Goal: Task Accomplishment & Management: Manage account settings

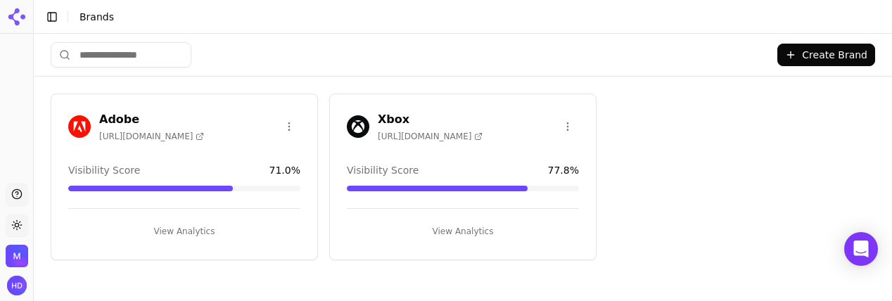
click at [19, 253] on img "Open organization switcher" at bounding box center [17, 256] width 23 height 23
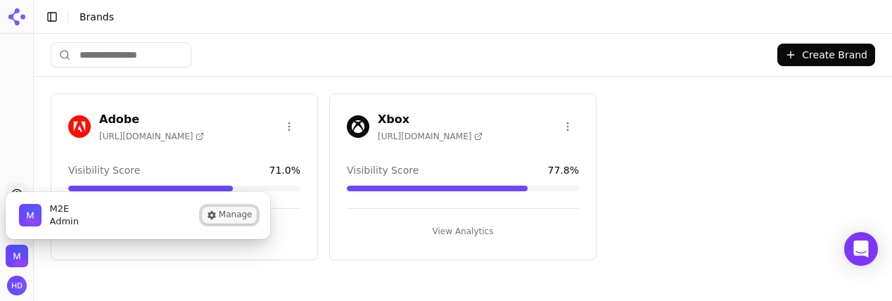
click at [229, 212] on button "Manage" at bounding box center [229, 215] width 55 height 17
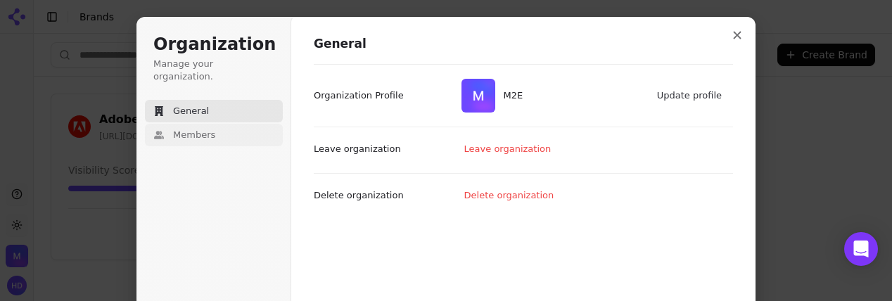
click at [213, 129] on span "Members" at bounding box center [194, 135] width 42 height 13
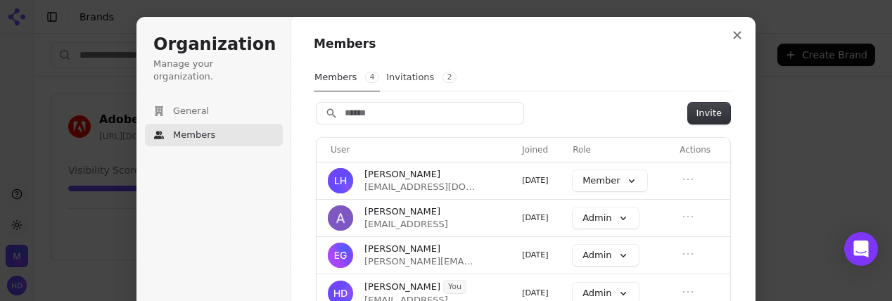
scroll to position [22, 0]
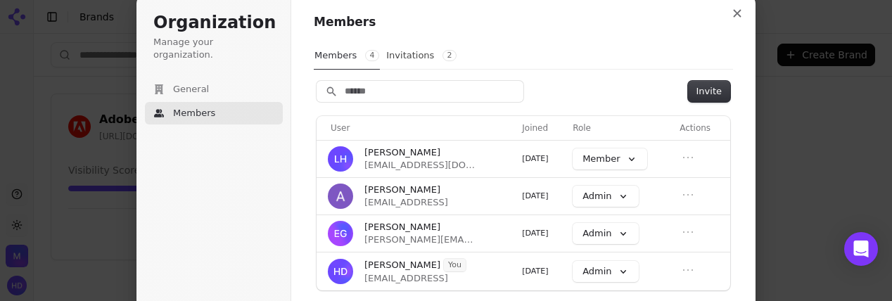
click at [428, 73] on div "Members Members 4 Invitations 2 Invite User Joined Role Actions [PERSON_NAME] […" at bounding box center [523, 153] width 419 height 279
click at [419, 58] on button "Invitations 2" at bounding box center [422, 55] width 72 height 27
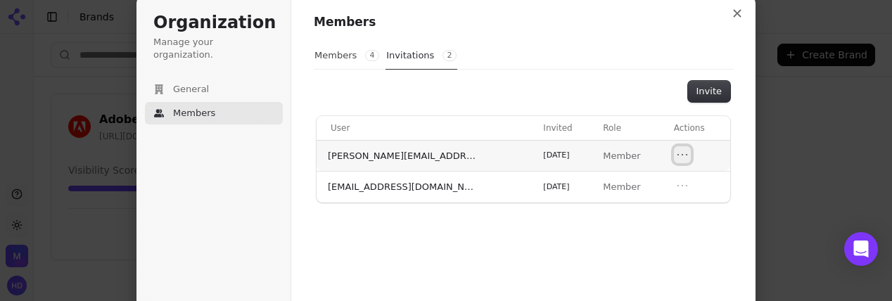
click at [680, 148] on icon "Open menu" at bounding box center [682, 155] width 14 height 14
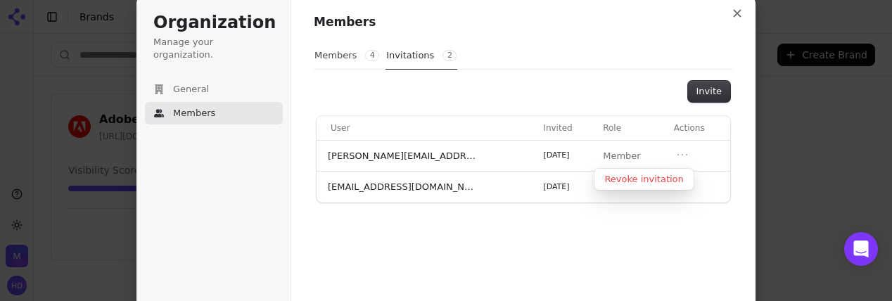
click at [593, 43] on div "Members 4 Invitations 2" at bounding box center [523, 55] width 419 height 27
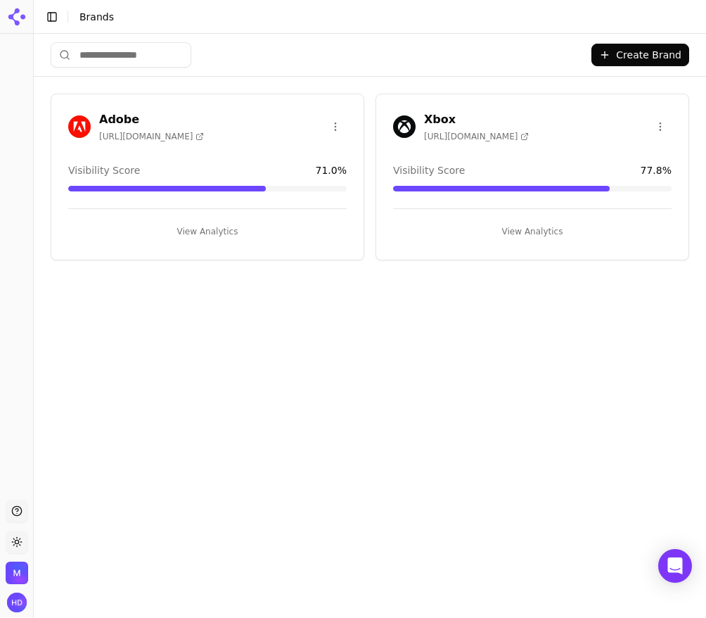
click at [258, 112] on div "Adobe https://acrobat.adobe.com" at bounding box center [207, 126] width 279 height 31
click at [179, 113] on h3 "Adobe" at bounding box center [151, 119] width 105 height 17
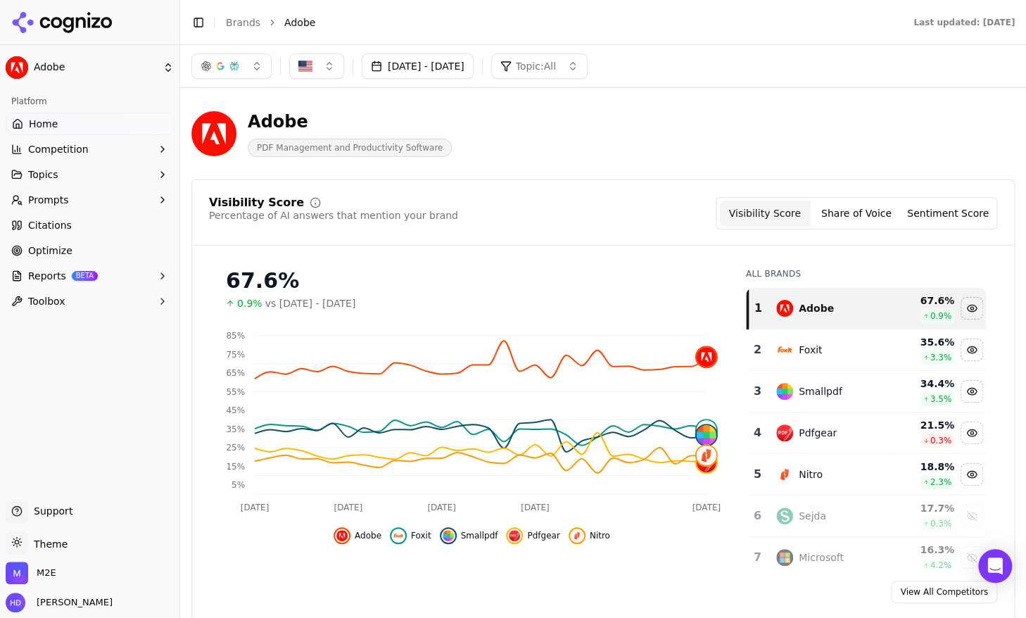
click at [56, 194] on span "Prompts" at bounding box center [48, 200] width 41 height 14
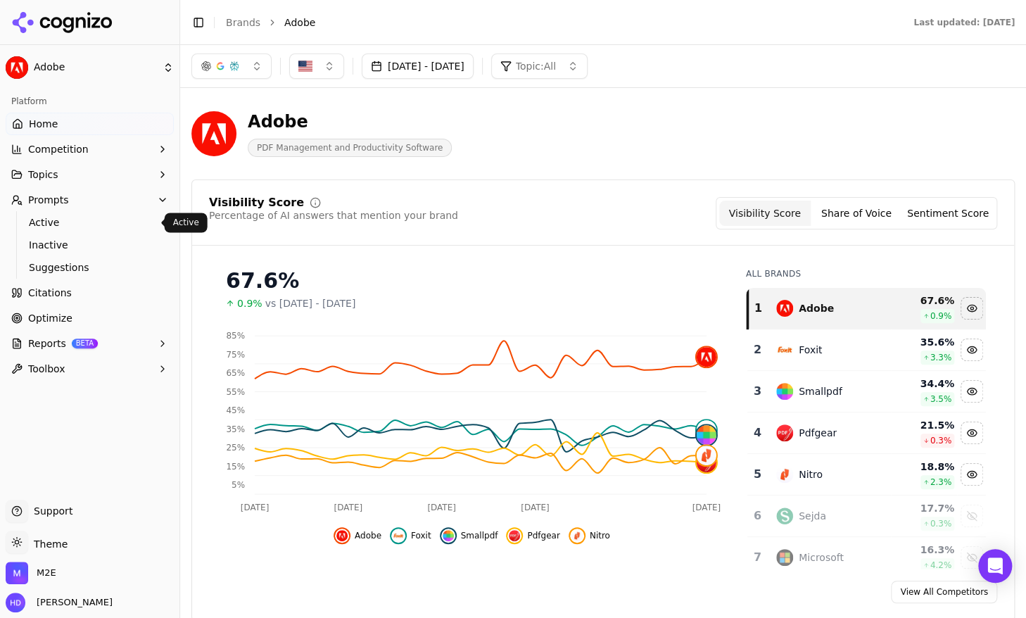
click at [52, 223] on span "Active" at bounding box center [90, 222] width 122 height 14
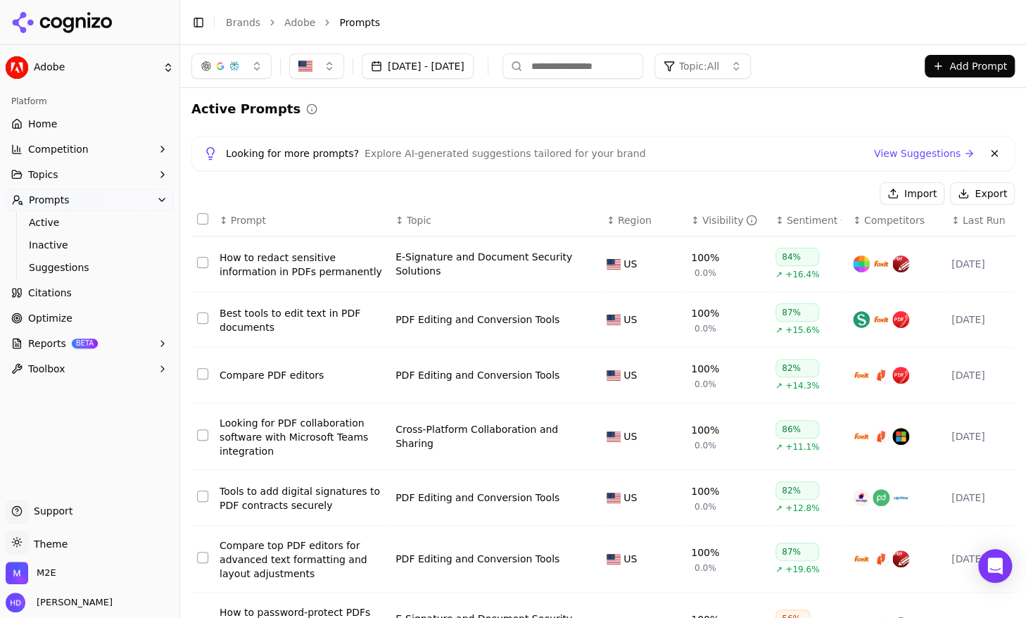
click at [34, 125] on span "Home" at bounding box center [42, 124] width 29 height 14
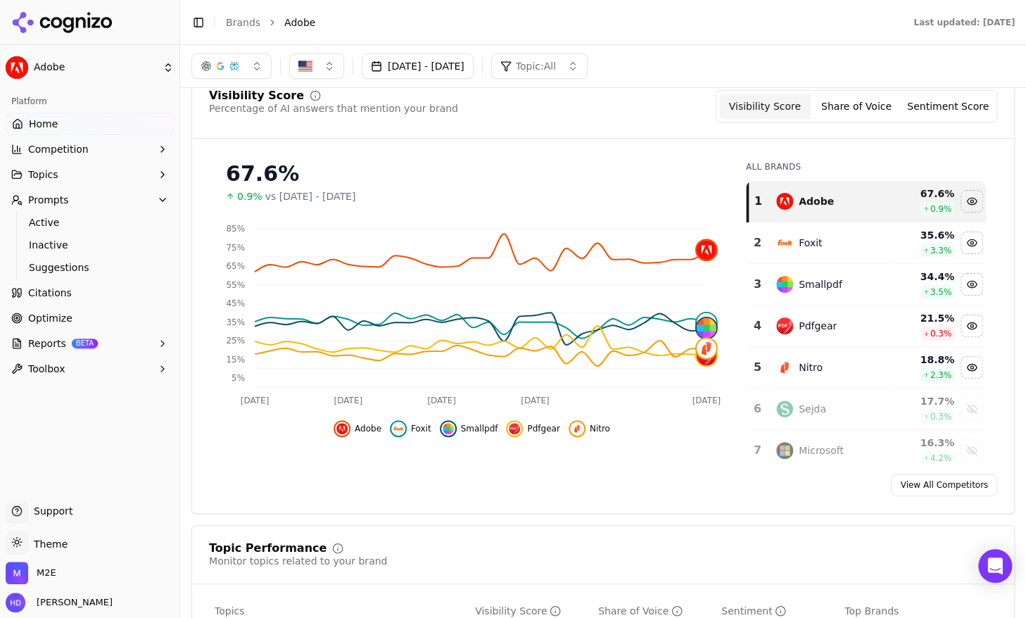
scroll to position [48, 0]
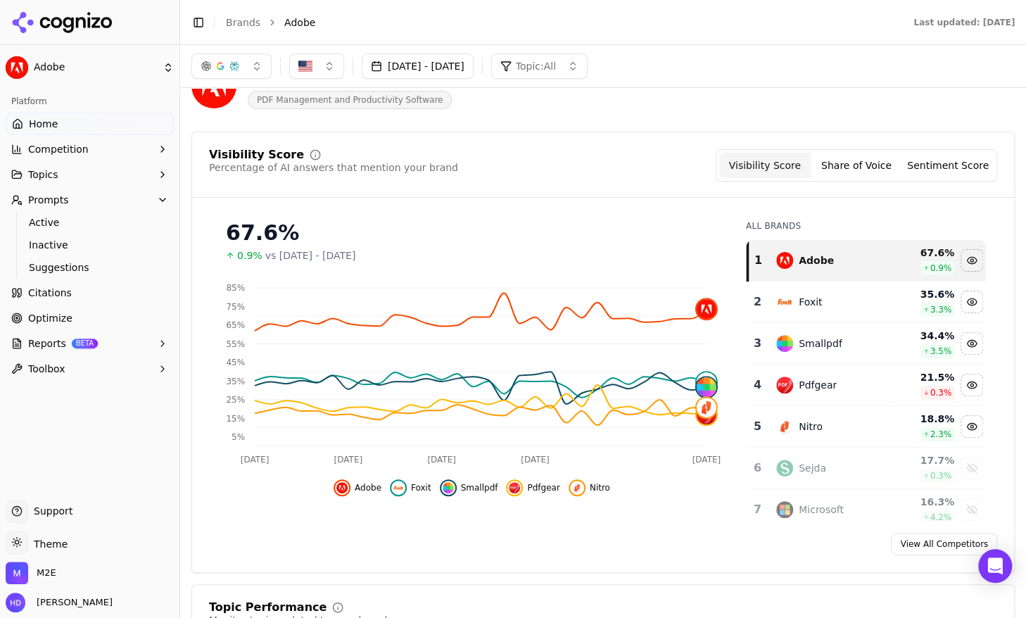
click at [66, 293] on span "Citations" at bounding box center [50, 293] width 44 height 14
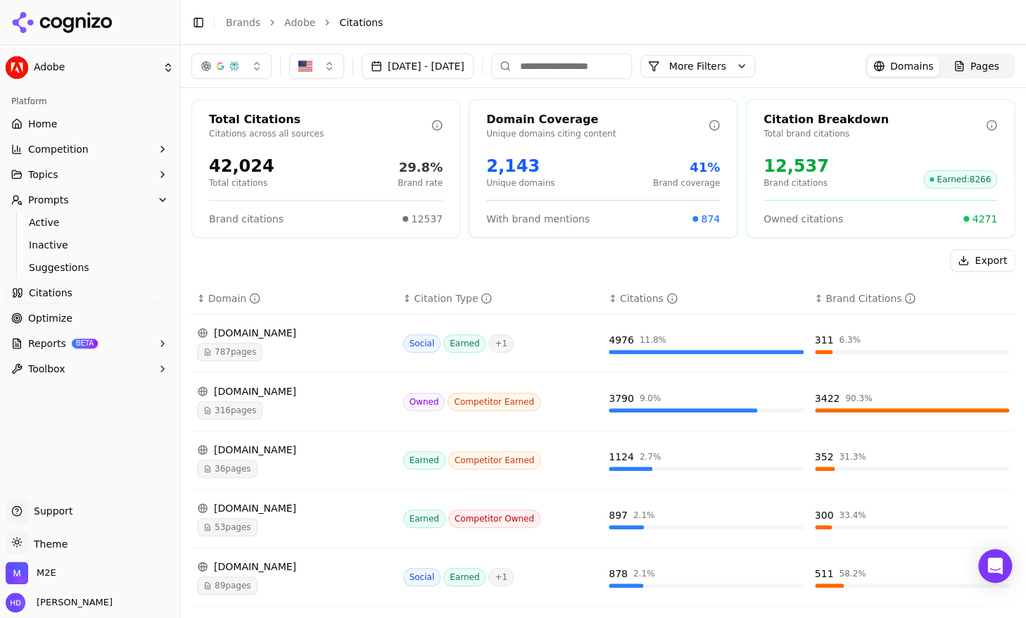
click at [508, 169] on div "2,143" at bounding box center [520, 166] width 68 height 23
click at [37, 64] on html "Adobe Platform Home Competition Topics Prompts Active Inactive Suggestions Cita…" at bounding box center [513, 309] width 1026 height 618
click at [218, 133] on div at bounding box center [272, 133] width 178 height 1
click at [230, 122] on div "Xbox ⌘ 2" at bounding box center [272, 116] width 172 height 28
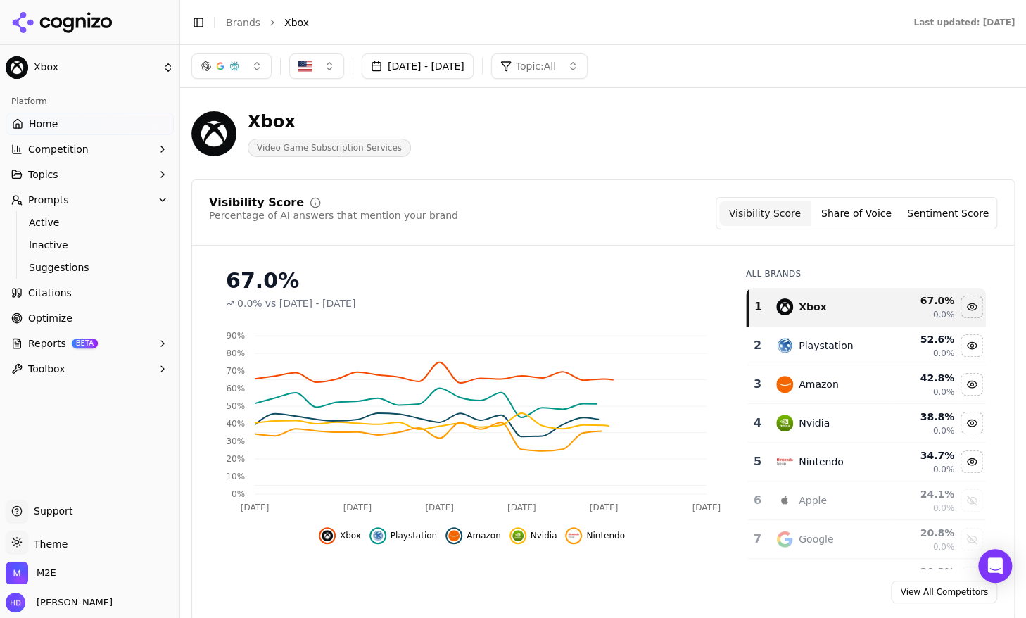
click at [61, 288] on span "Citations" at bounding box center [50, 293] width 44 height 14
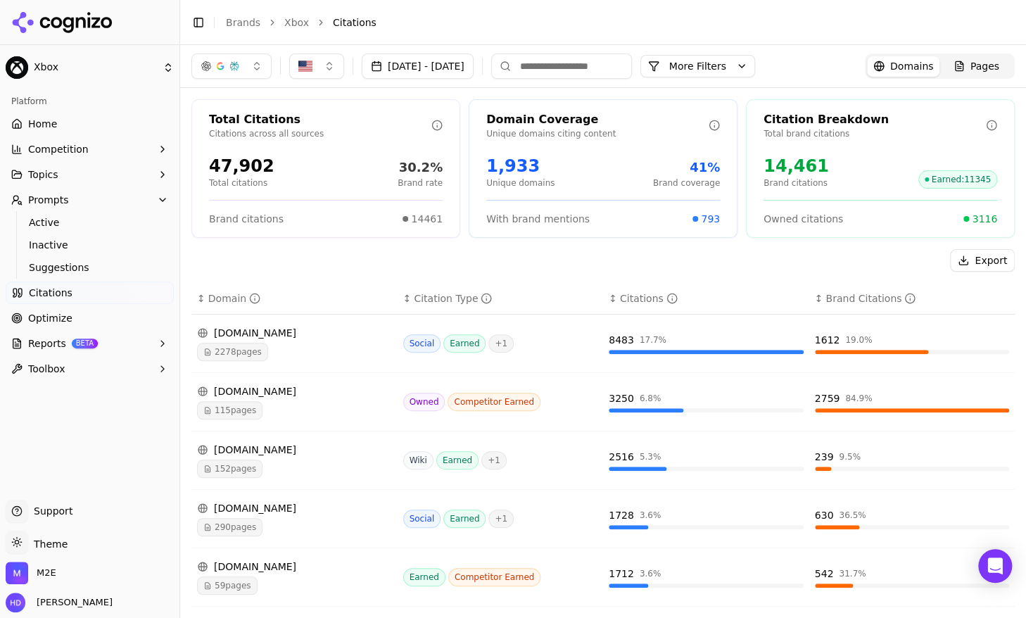
click at [300, 344] on div "2278 pages" at bounding box center [294, 352] width 195 height 18
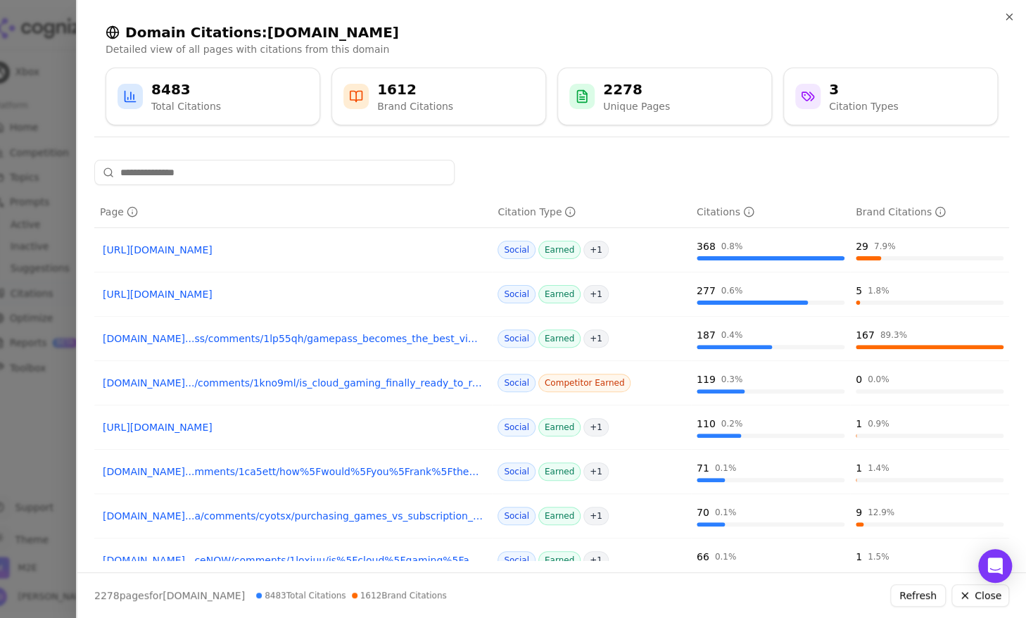
click at [53, 51] on div at bounding box center [513, 309] width 1026 height 618
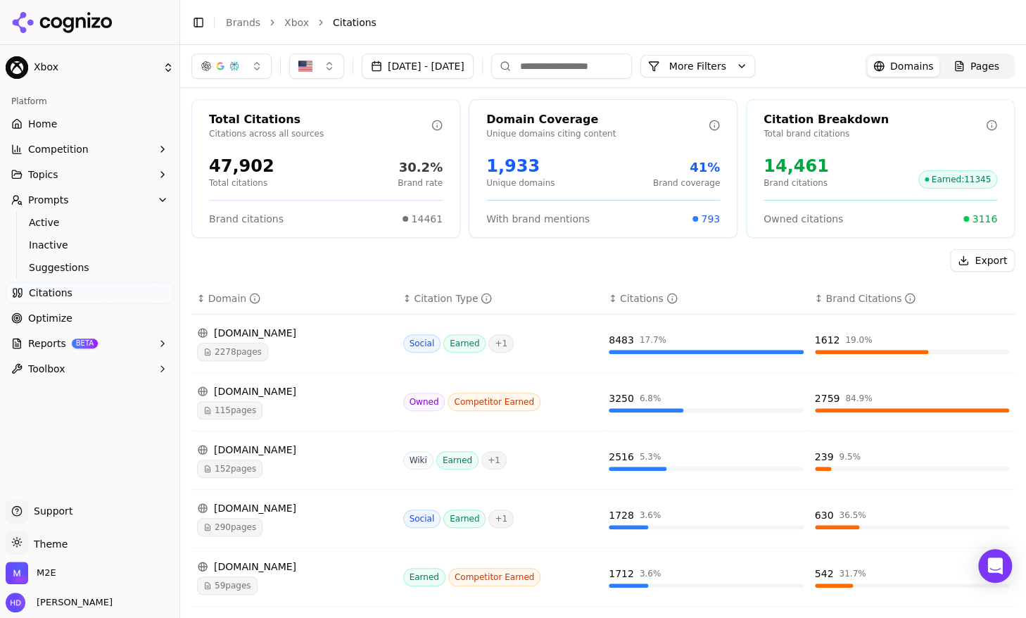
click at [54, 319] on span "Optimize" at bounding box center [50, 318] width 44 height 14
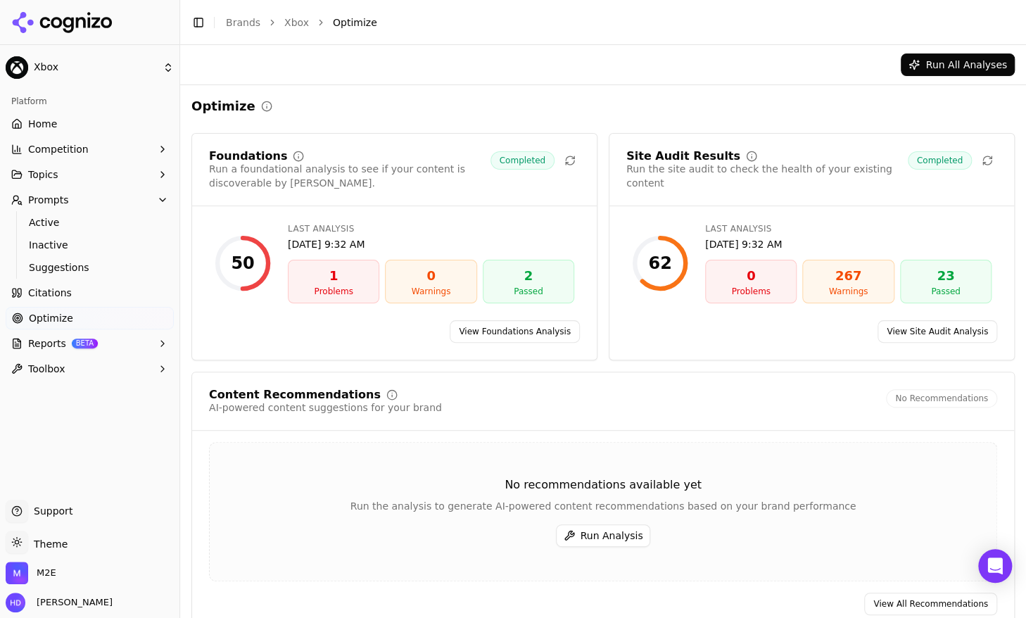
click at [599, 360] on div "Foundations Run a foundational analysis to see if your content is discoverable …" at bounding box center [602, 383] width 823 height 500
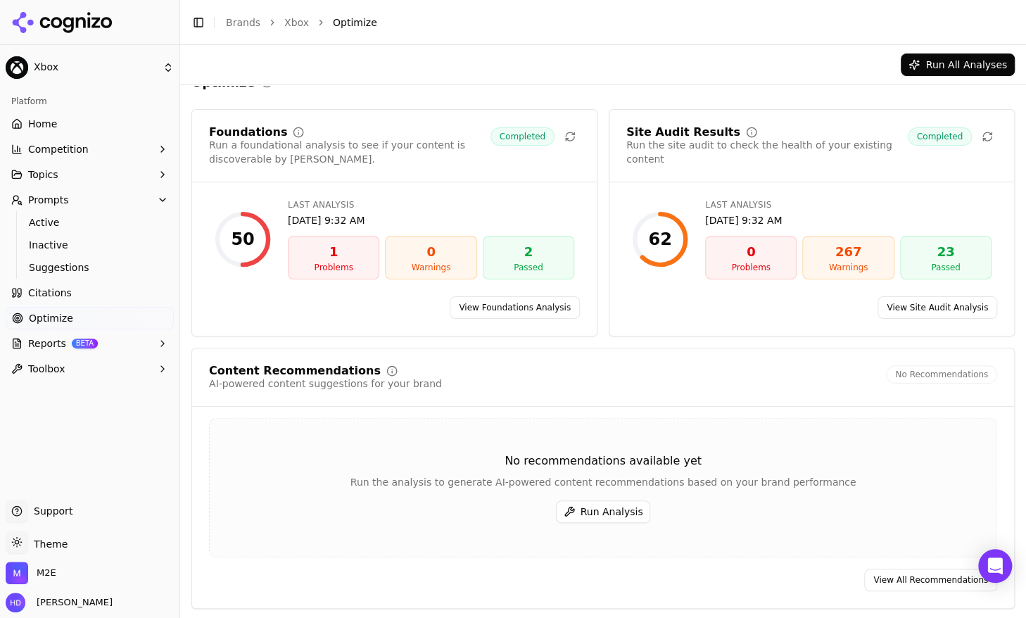
click at [619, 509] on button "Run Analysis" at bounding box center [603, 511] width 95 height 23
click at [605, 53] on div "Run All Analyses" at bounding box center [602, 64] width 823 height 23
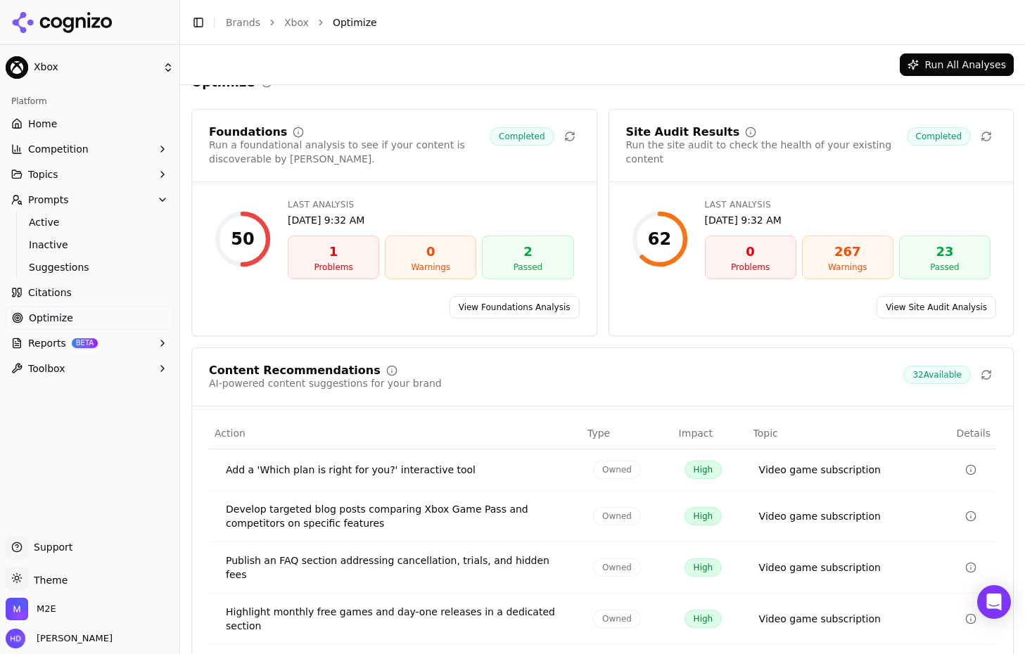
scroll to position [102, 0]
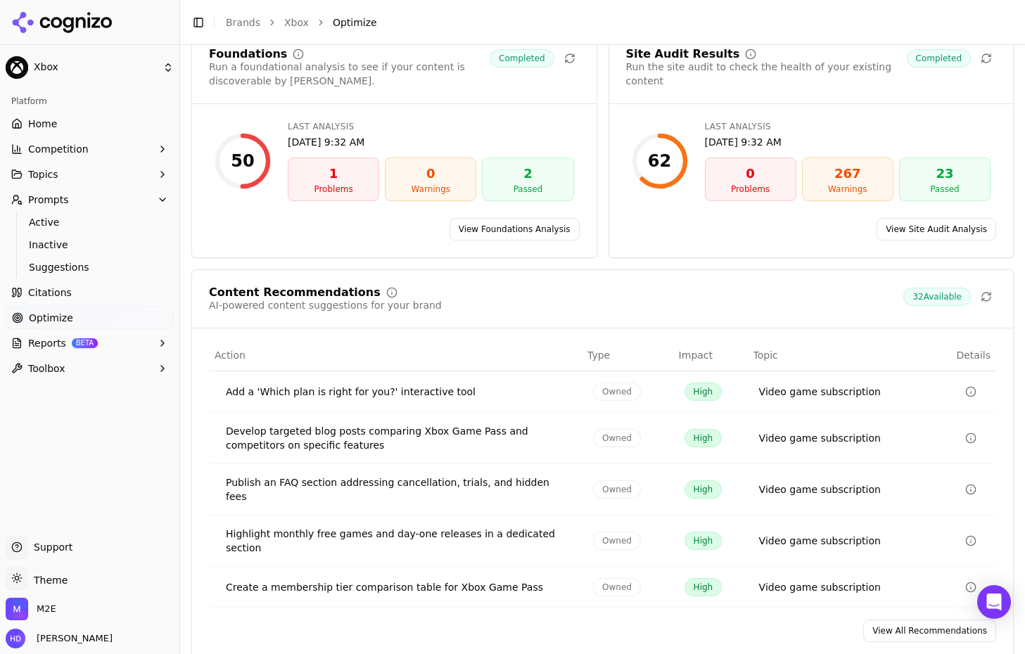
click at [720, 571] on link "View All Recommendations" at bounding box center [929, 631] width 133 height 23
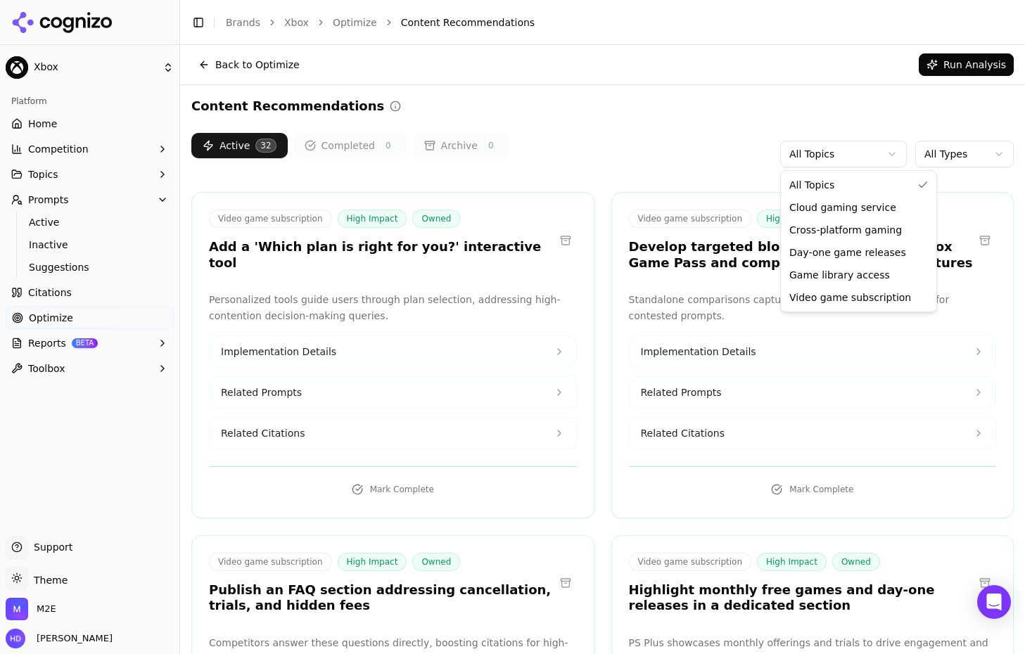
click at [720, 159] on html "Xbox Platform Home Competition Topics Prompts Active Inactive Suggestions Citat…" at bounding box center [512, 327] width 1025 height 654
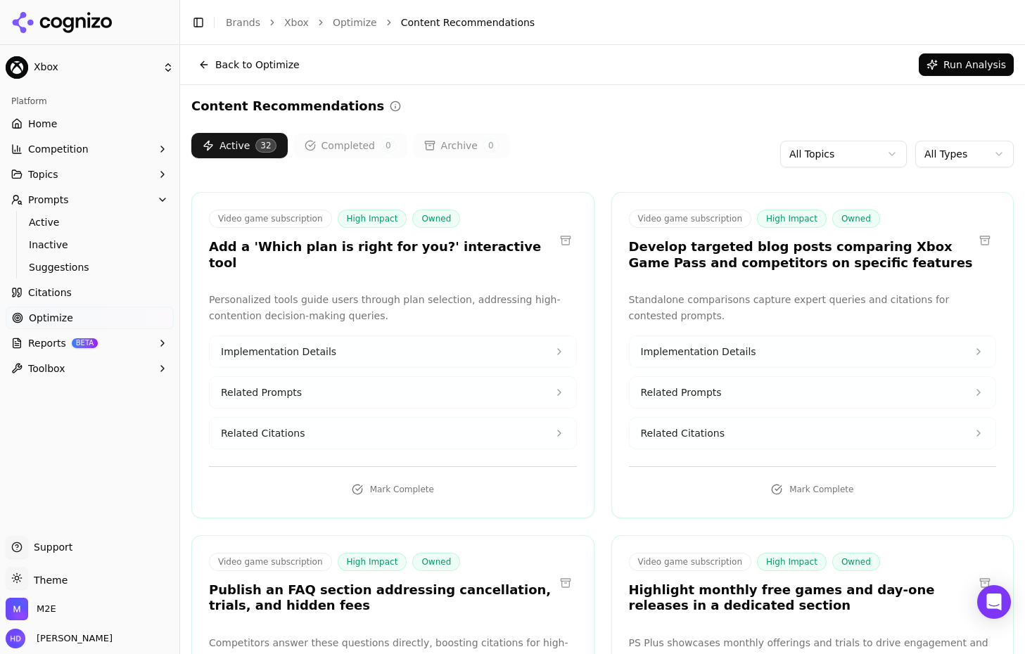
click at [720, 155] on html "Xbox Platform Home Competition Topics Prompts Active Inactive Suggestions Citat…" at bounding box center [512, 327] width 1025 height 654
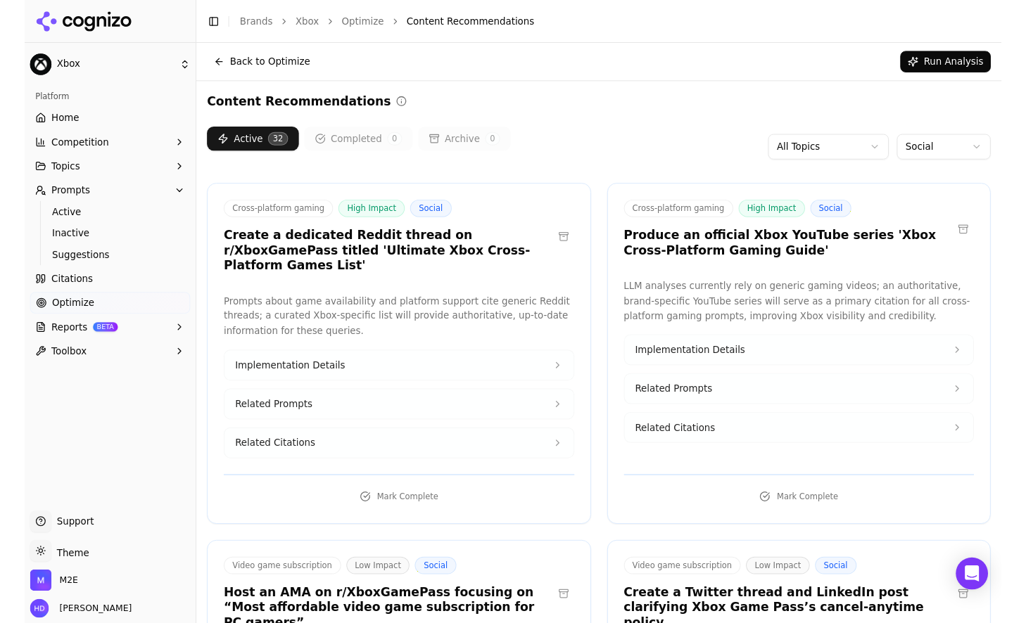
scroll to position [129, 0]
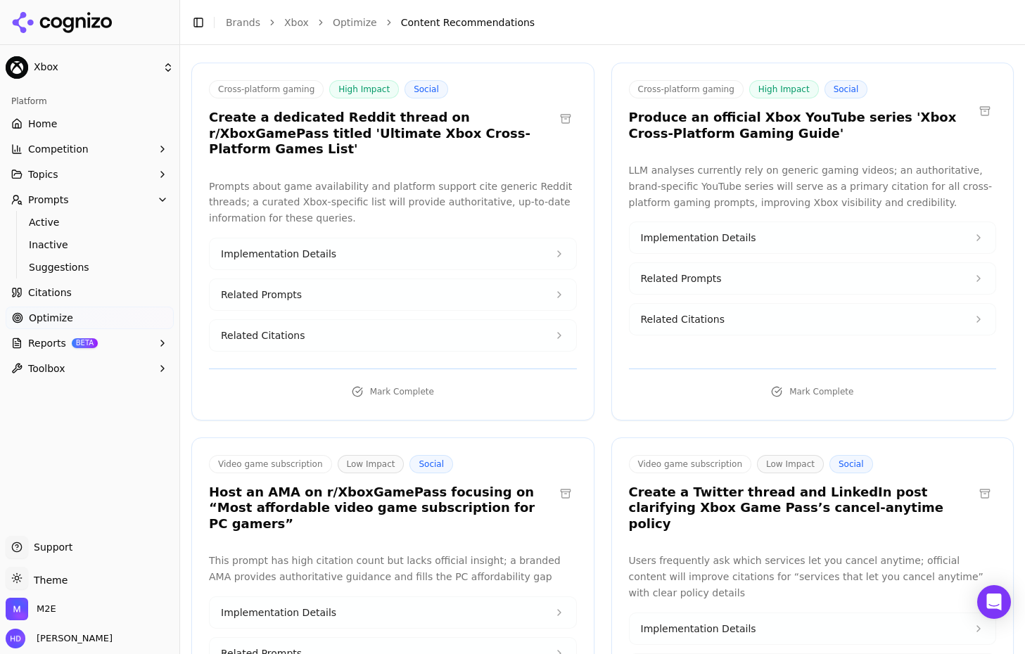
click at [319, 247] on span "Implementation Details" at bounding box center [278, 254] width 115 height 14
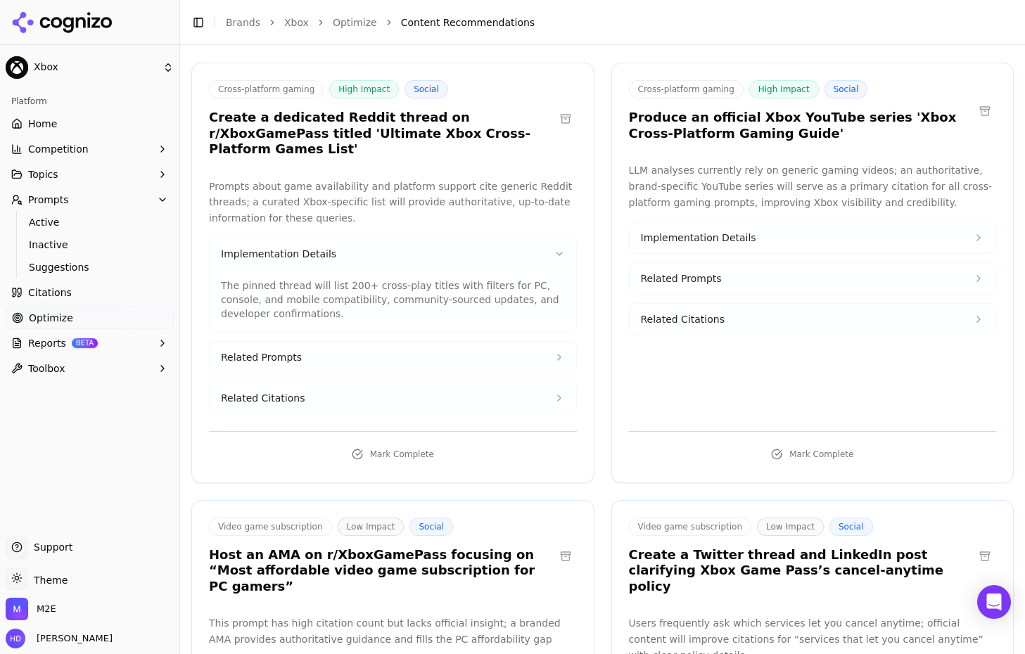
click at [58, 571] on div "M2E" at bounding box center [90, 612] width 168 height 28
click at [38, 571] on span "M2E" at bounding box center [47, 609] width 20 height 13
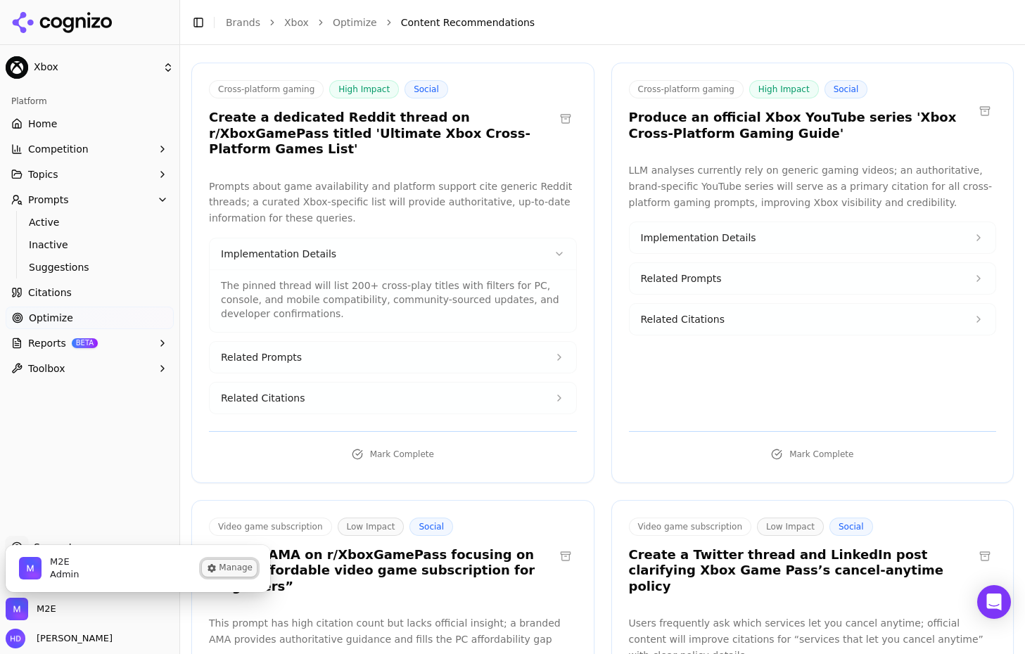
click at [231, 568] on button "Manage" at bounding box center [229, 568] width 55 height 17
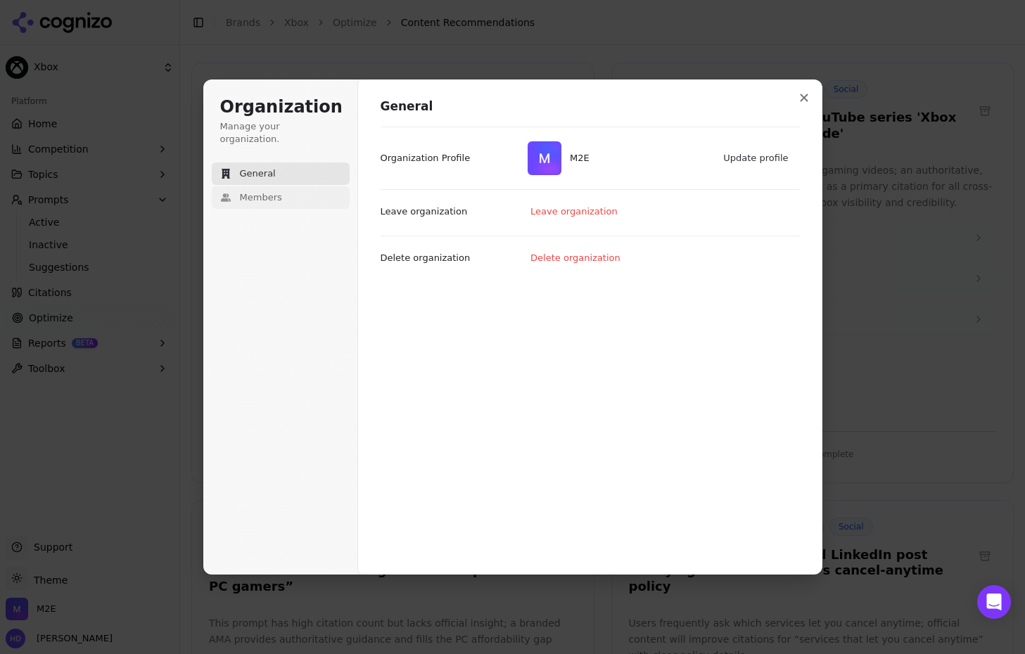
click at [270, 191] on span "Members" at bounding box center [261, 197] width 42 height 13
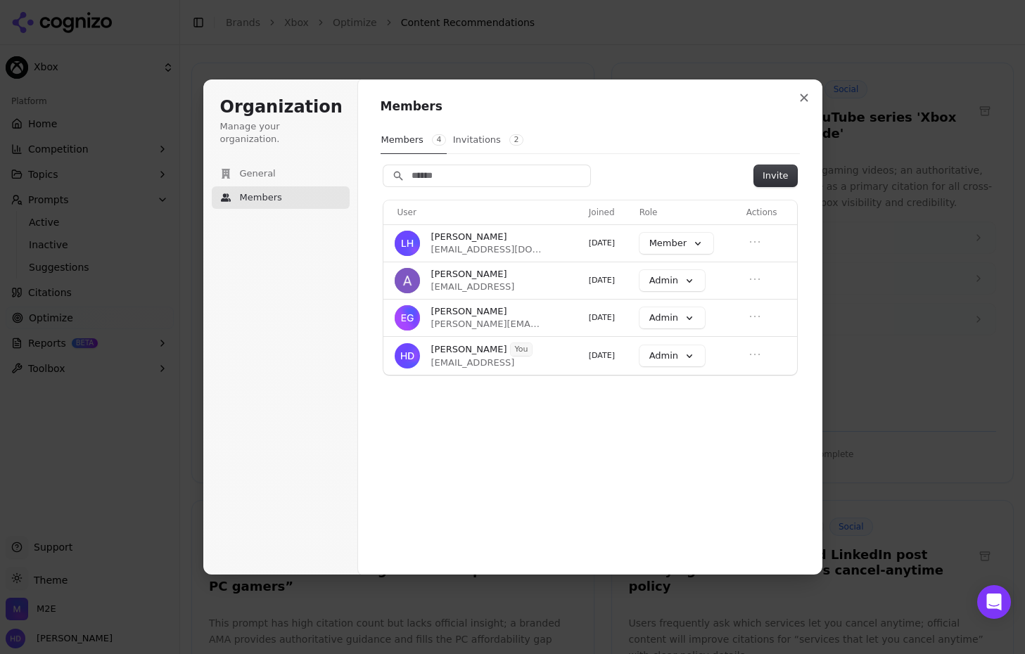
click at [465, 141] on button "Invitations 2" at bounding box center [488, 140] width 72 height 27
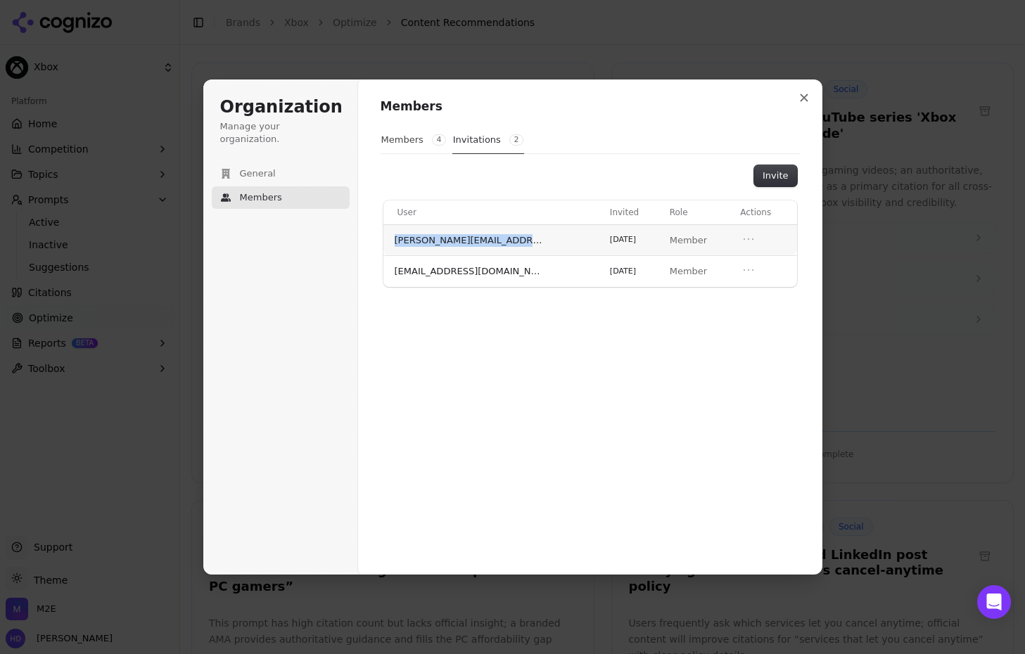
drag, startPoint x: 525, startPoint y: 244, endPoint x: 391, endPoint y: 244, distance: 133.7
click at [391, 244] on td "[PERSON_NAME][EMAIL_ADDRESS][DOMAIN_NAME]" at bounding box center [493, 240] width 221 height 32
copy span "[PERSON_NAME][EMAIL_ADDRESS][DOMAIN_NAME]"
click at [720, 239] on icon "Open menu" at bounding box center [748, 239] width 8 height 0
click at [717, 261] on button "Revoke invitation" at bounding box center [711, 264] width 96 height 18
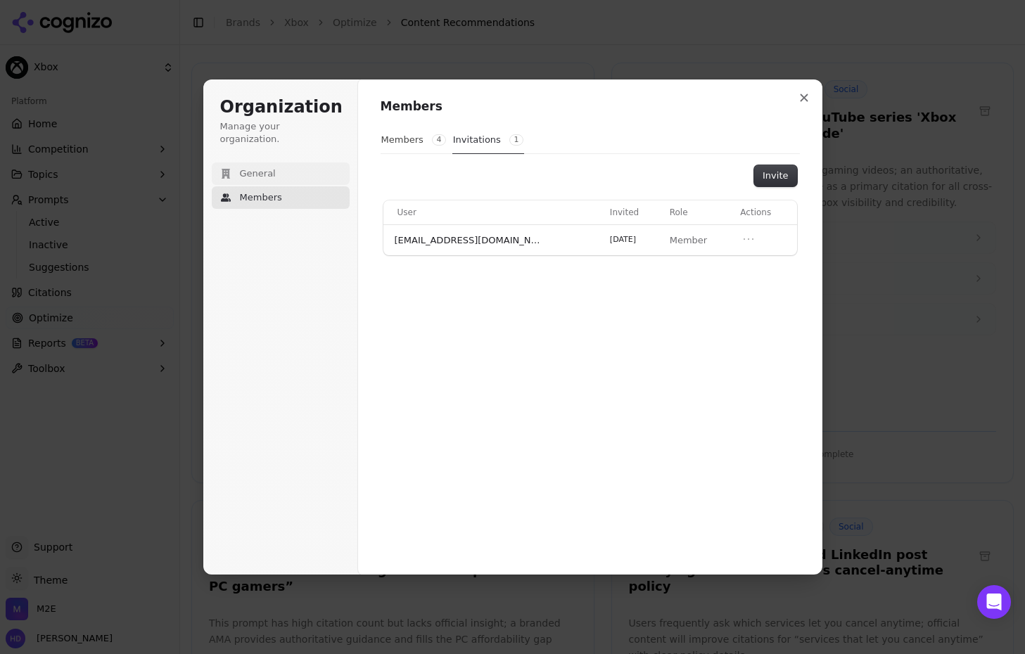
click at [266, 167] on span "General" at bounding box center [258, 173] width 36 height 13
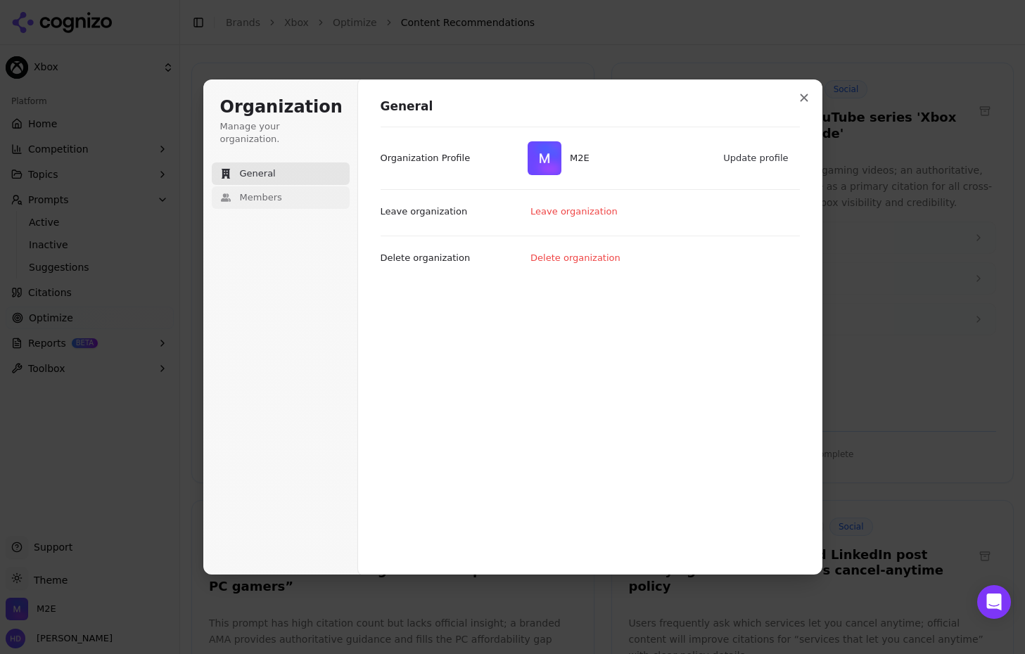
click at [249, 191] on span "Members" at bounding box center [261, 197] width 42 height 13
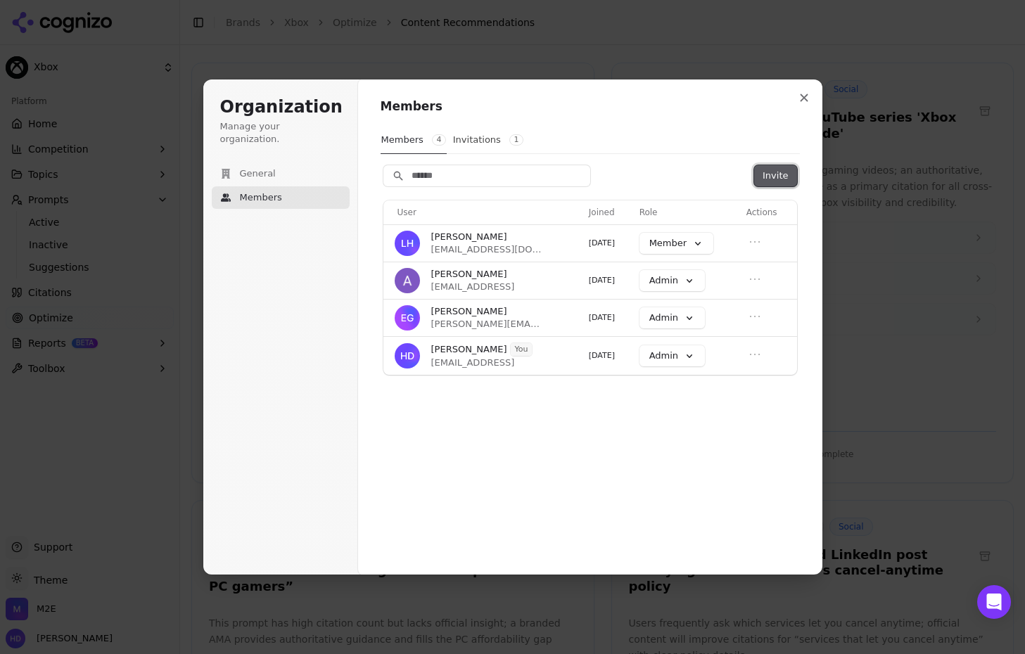
click at [720, 186] on button "Invite" at bounding box center [775, 175] width 42 height 21
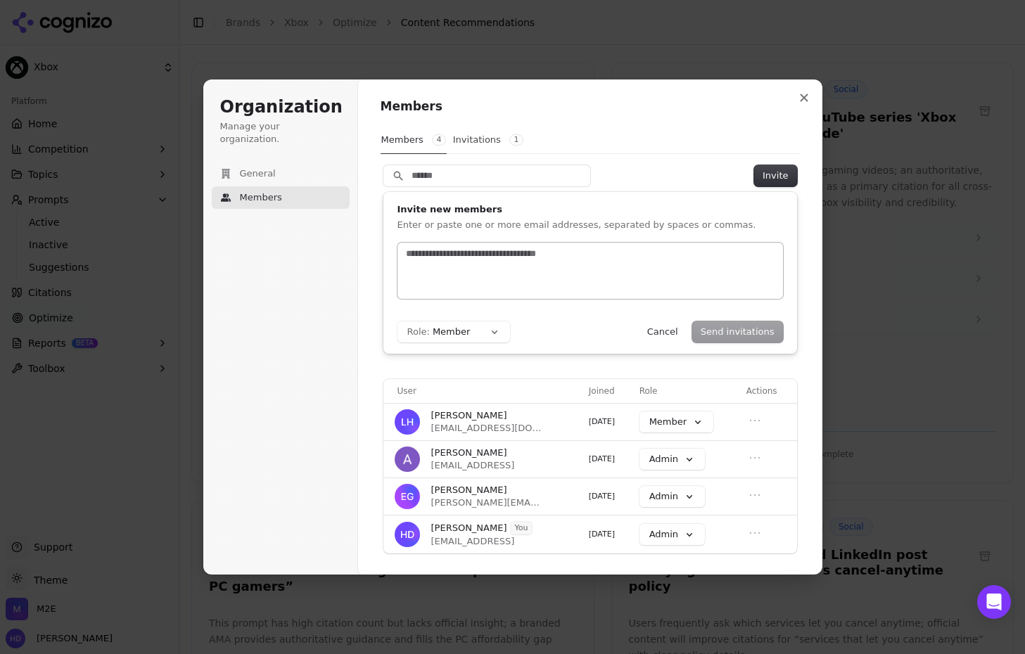
click at [454, 270] on div at bounding box center [591, 271] width 386 height 56
click at [720, 328] on button "Send invitations" at bounding box center [737, 332] width 91 height 21
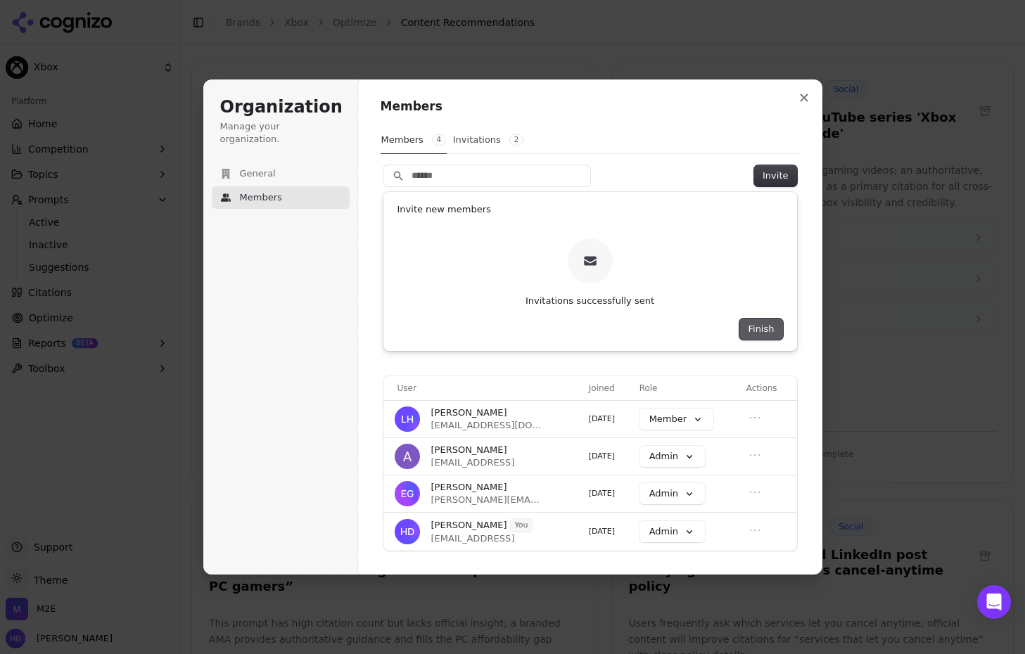
click at [720, 326] on button "Finish" at bounding box center [760, 329] width 43 height 21
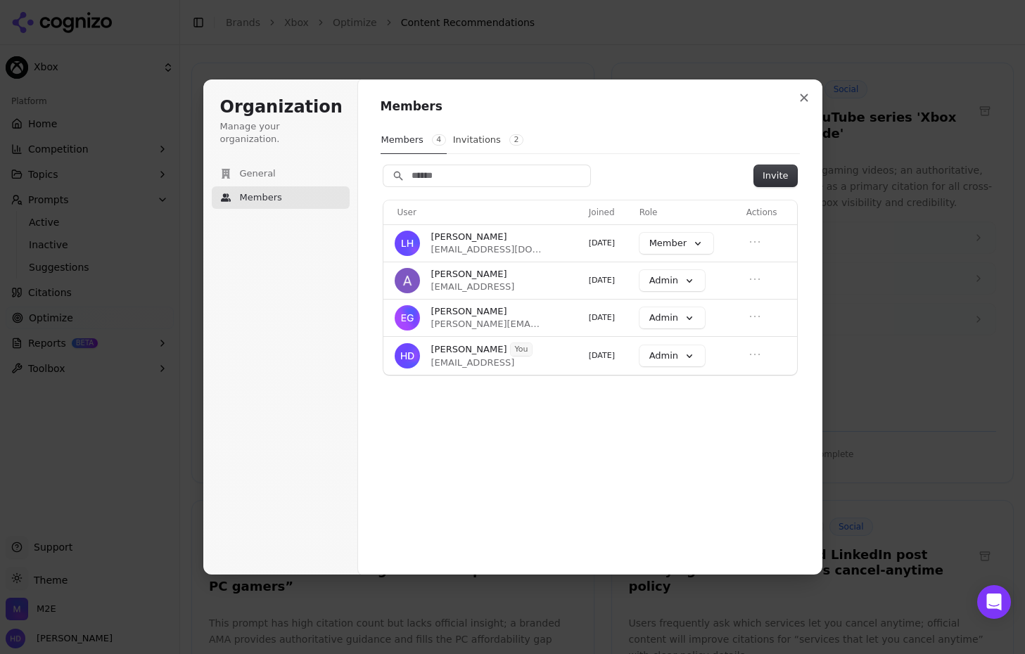
click at [663, 103] on h1 "Members" at bounding box center [590, 107] width 419 height 17
click at [476, 133] on button "Invitations 2" at bounding box center [488, 140] width 72 height 27
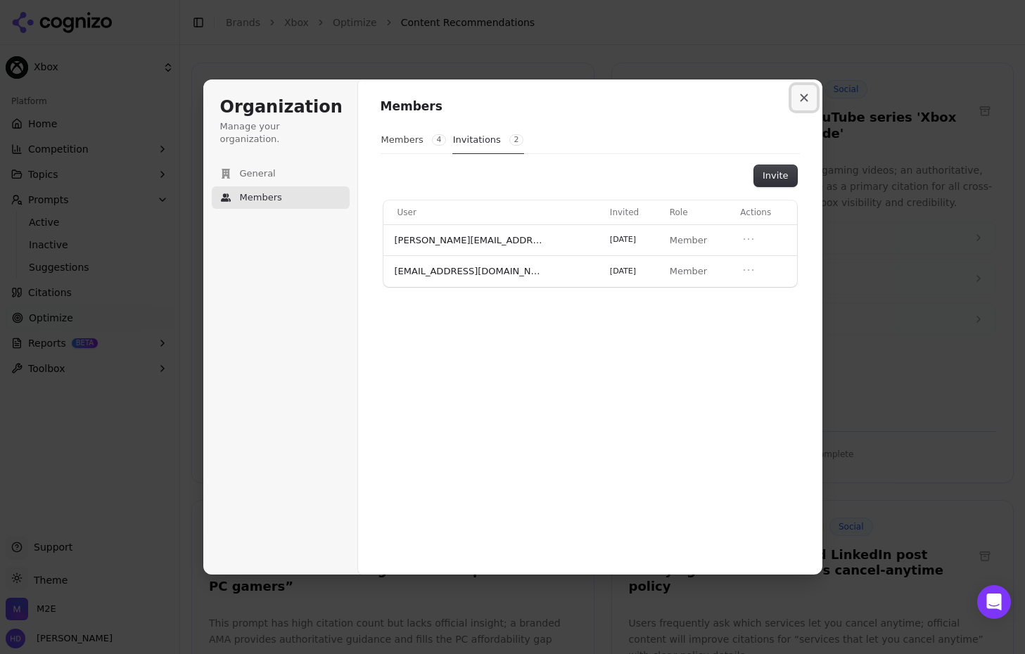
click at [720, 94] on icon "Close modal" at bounding box center [804, 98] width 8 height 8
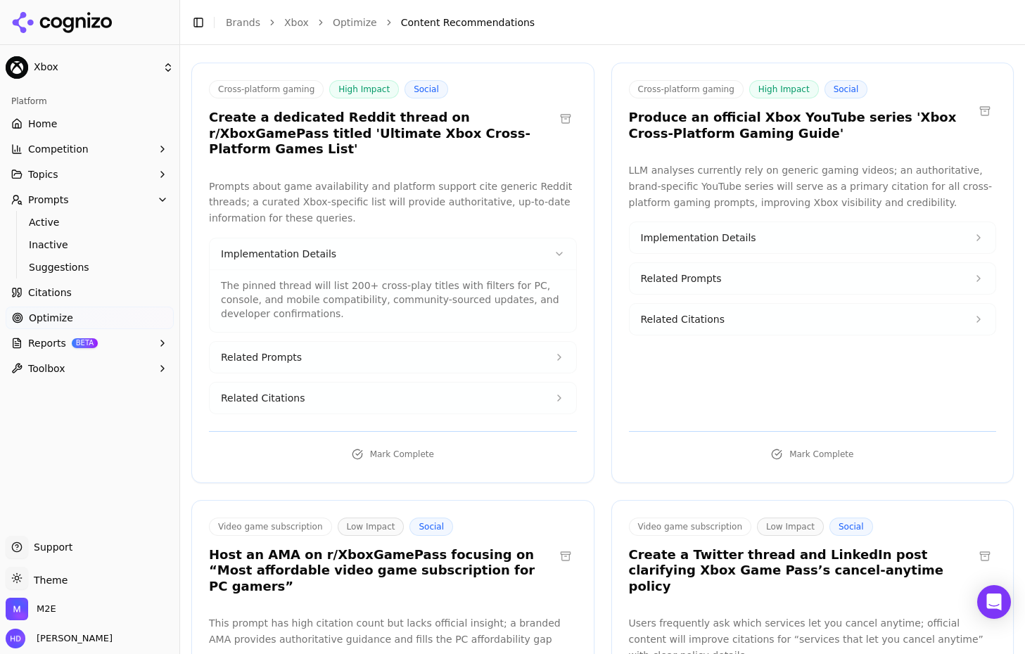
click at [599, 18] on li "Content Recommendations" at bounding box center [693, 22] width 585 height 14
click at [599, 9] on header "Toggle Sidebar Brands Xbox Optimize Content Recommendations" at bounding box center [602, 22] width 845 height 45
click at [39, 348] on span "Reports" at bounding box center [47, 343] width 38 height 14
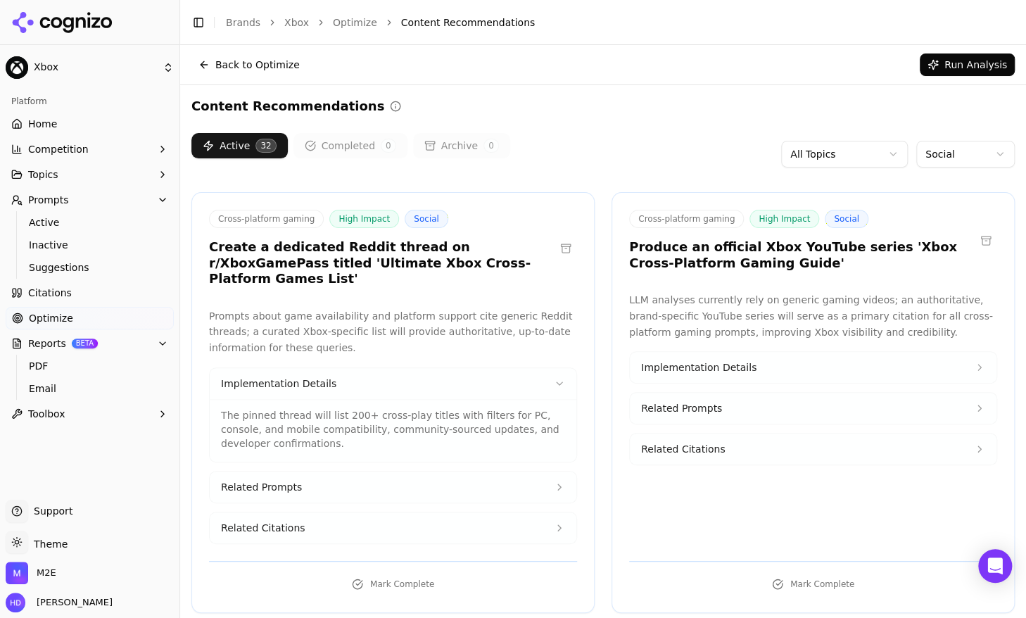
scroll to position [1, 0]
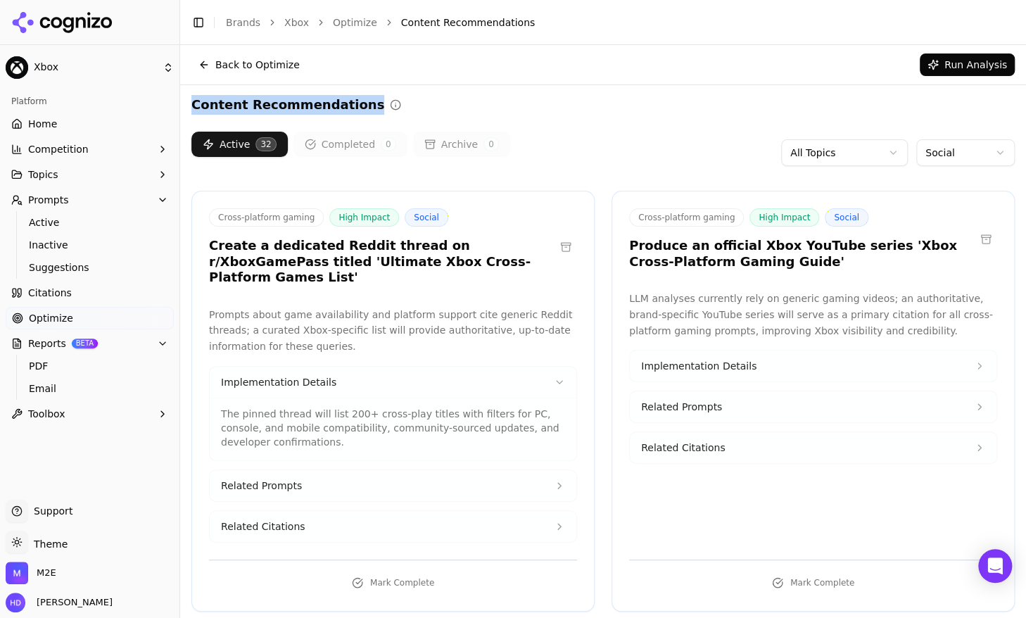
drag, startPoint x: 193, startPoint y: 101, endPoint x: 367, endPoint y: 96, distance: 173.9
click at [367, 96] on div "Content Recommendations" at bounding box center [296, 105] width 210 height 20
drag, startPoint x: 424, startPoint y: 247, endPoint x: 527, endPoint y: 248, distance: 103.4
click at [527, 248] on h3 "Create a dedicated Reddit thread on r/XboxGamePass titled 'Ultimate Xbox Cross-…" at bounding box center [381, 262] width 345 height 48
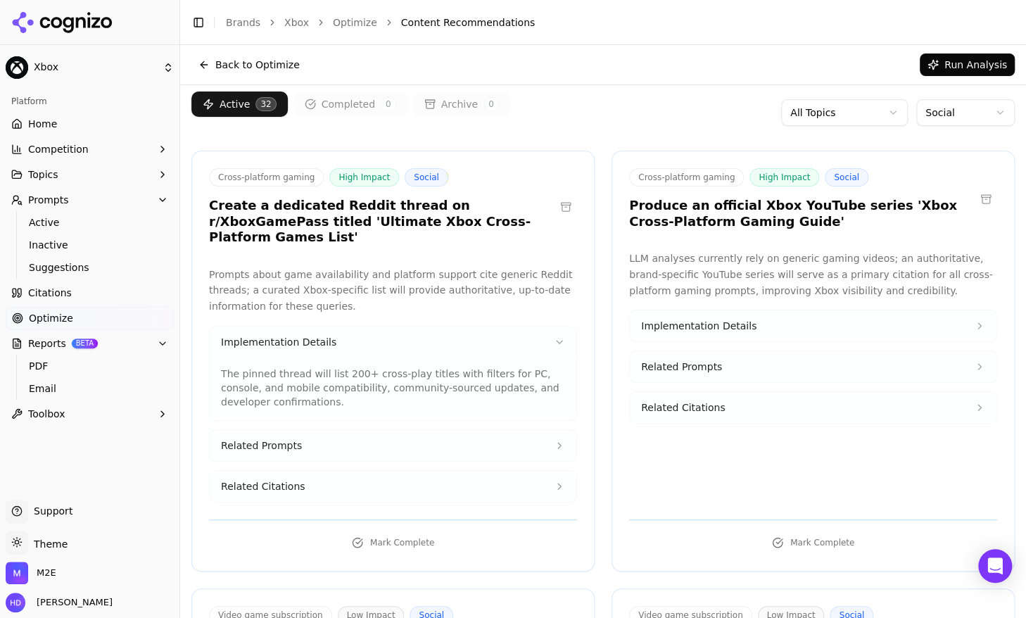
click at [327, 430] on button "Related Prompts" at bounding box center [393, 445] width 367 height 31
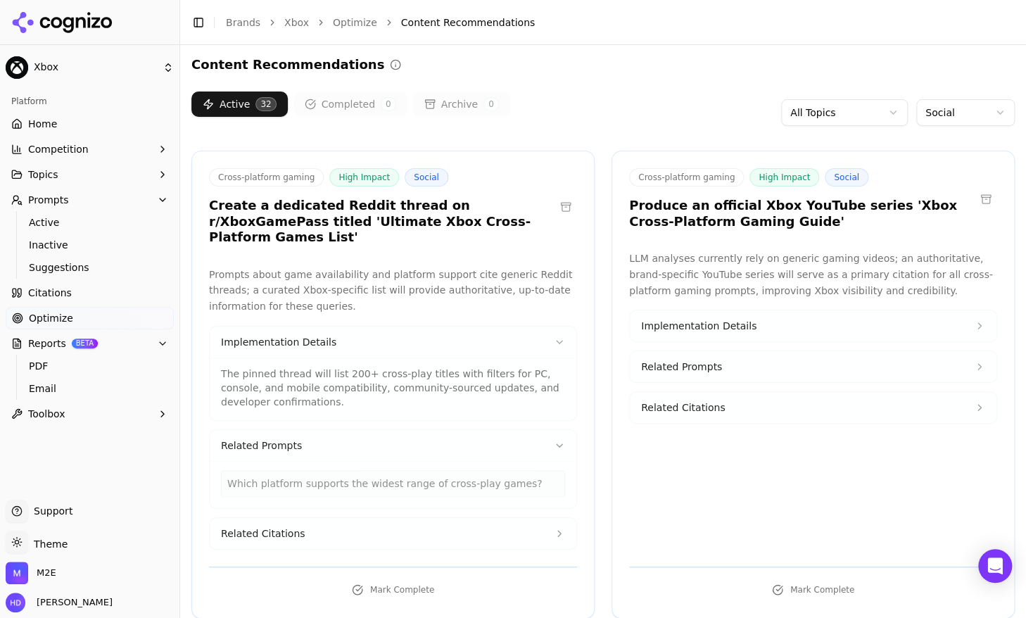
scroll to position [197, 0]
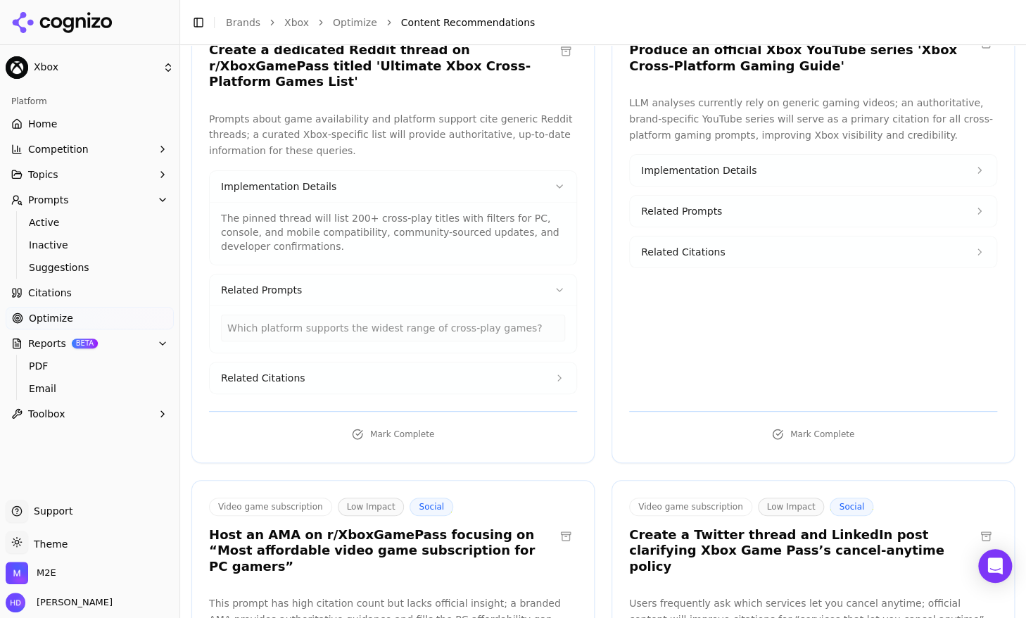
click at [306, 362] on button "Related Citations" at bounding box center [393, 377] width 367 height 31
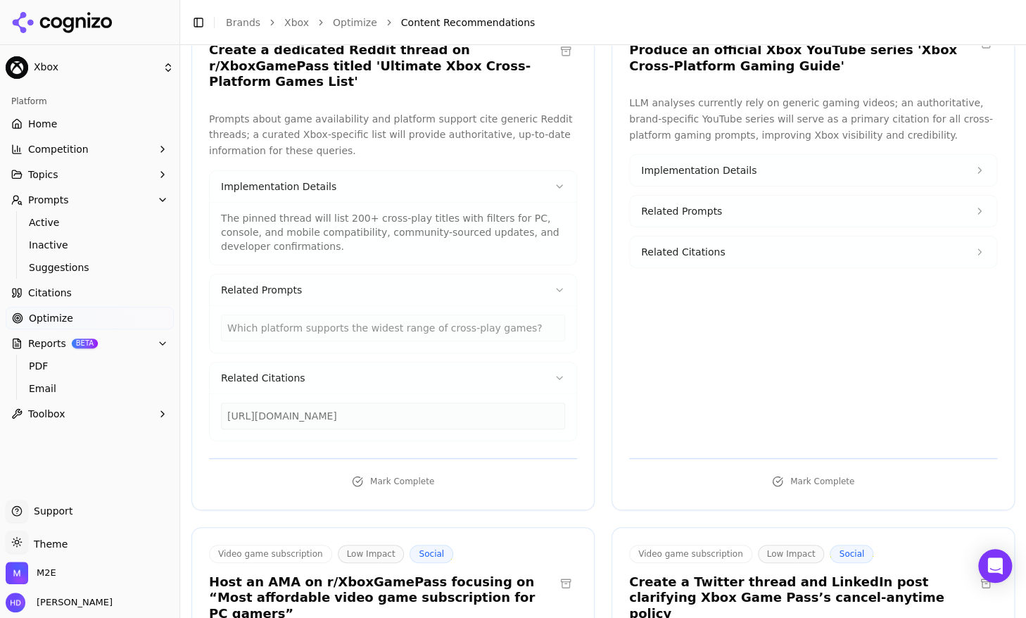
drag, startPoint x: 360, startPoint y: 409, endPoint x: 217, endPoint y: 393, distance: 144.4
click at [217, 393] on div "https://reddit.com/r/XboxGamePass/comments/1lp55qh/gamepass_becomes_the-best-vi…" at bounding box center [393, 416] width 367 height 47
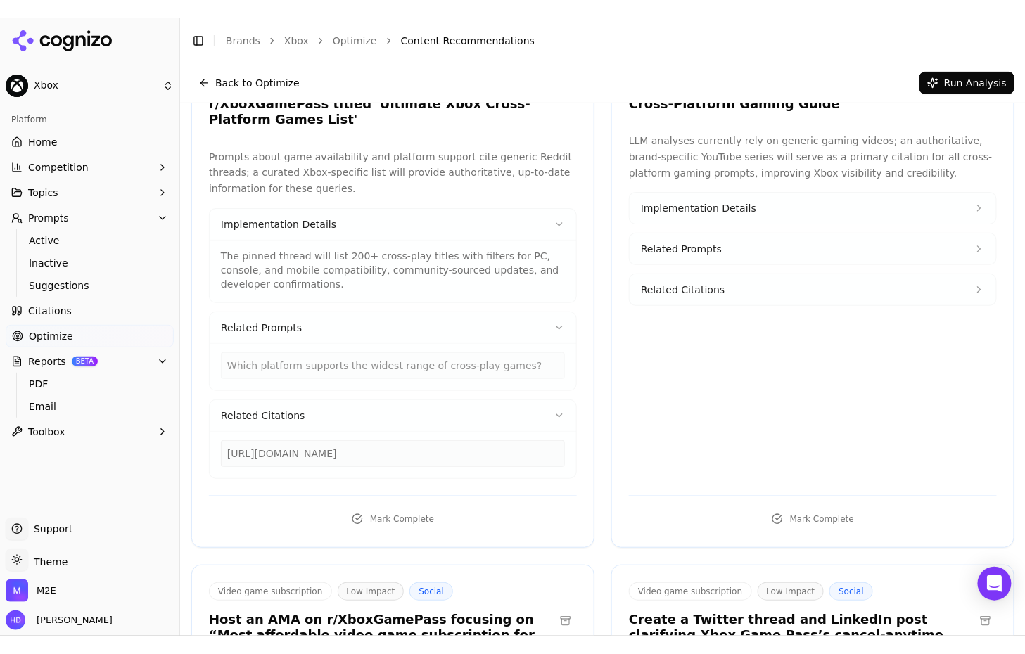
scroll to position [0, 0]
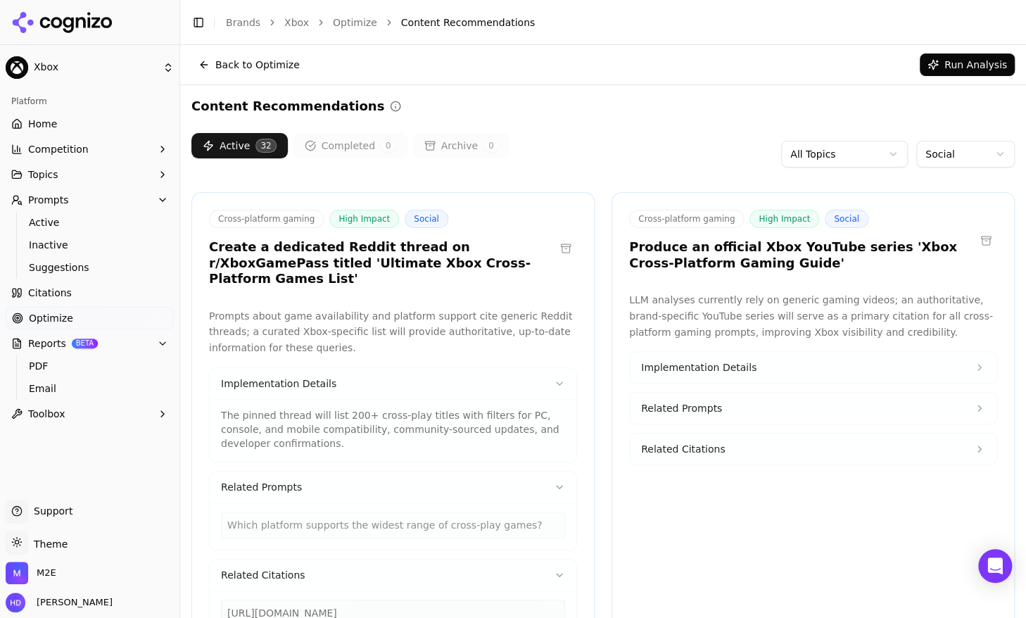
click at [546, 53] on div "Back to Optimize Run Analysis" at bounding box center [602, 64] width 823 height 23
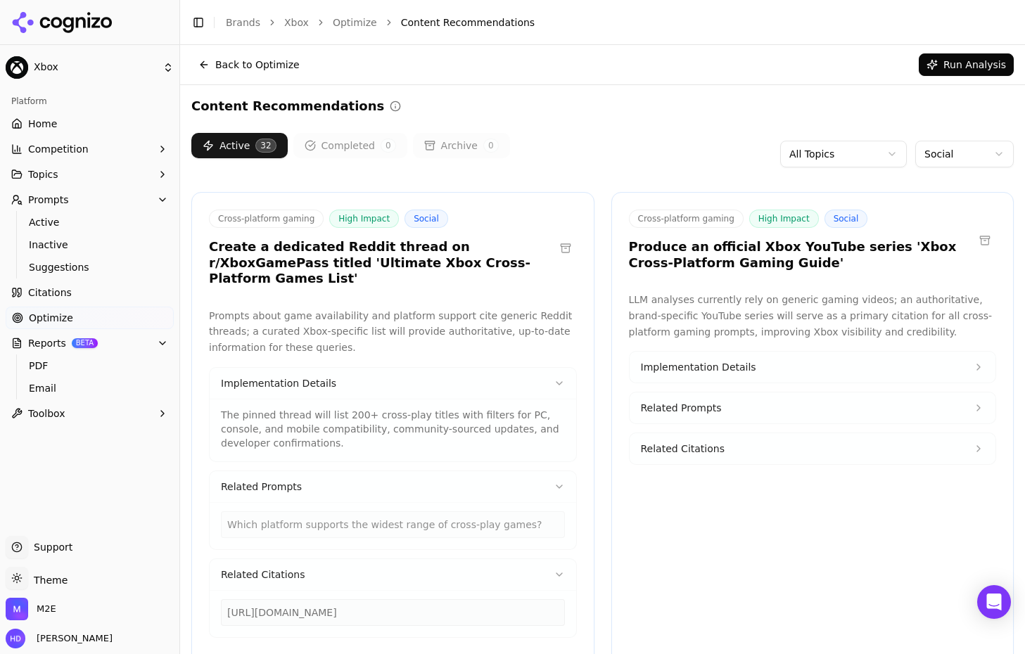
click at [514, 73] on div "Back to Optimize Run Analysis" at bounding box center [602, 64] width 822 height 23
click at [46, 125] on span "Home" at bounding box center [42, 124] width 29 height 14
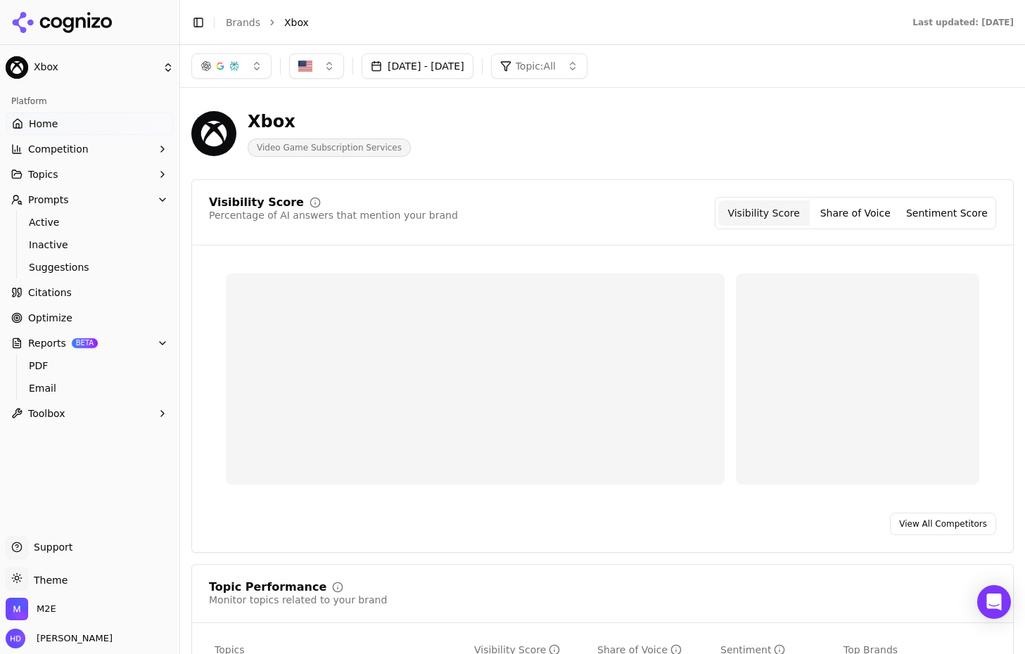
click at [563, 104] on div "Xbox Video Game Subscription Services" at bounding box center [602, 133] width 822 height 69
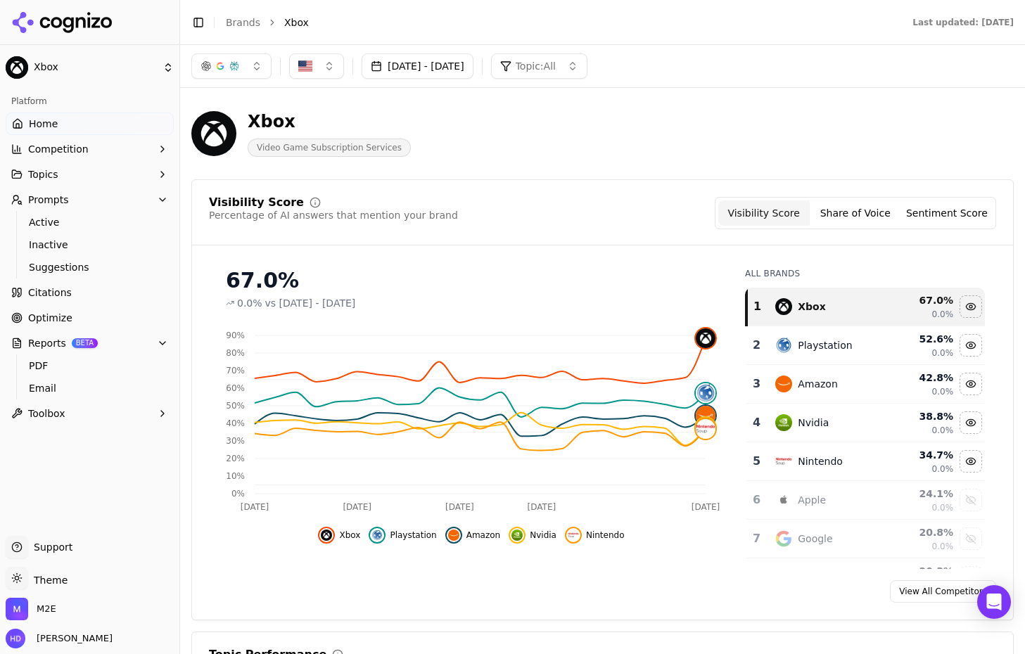
click at [720, 57] on div "Aug 18, 2025 - Sep 17, 2025 Topic: All" at bounding box center [602, 65] width 822 height 25
click at [720, 56] on div "Aug 18, 2025 - Sep 17, 2025 Topic: All" at bounding box center [602, 65] width 822 height 25
click at [720, 10] on header "Toggle Sidebar Brands Xbox Last updated: October 1st, 2025" at bounding box center [602, 22] width 845 height 45
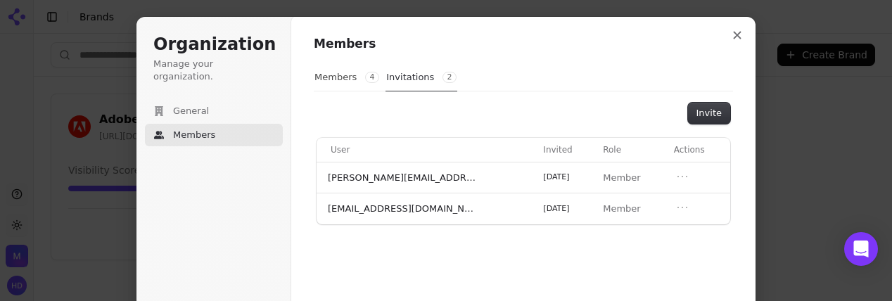
scroll to position [22, 0]
